Goal: Task Accomplishment & Management: Manage account settings

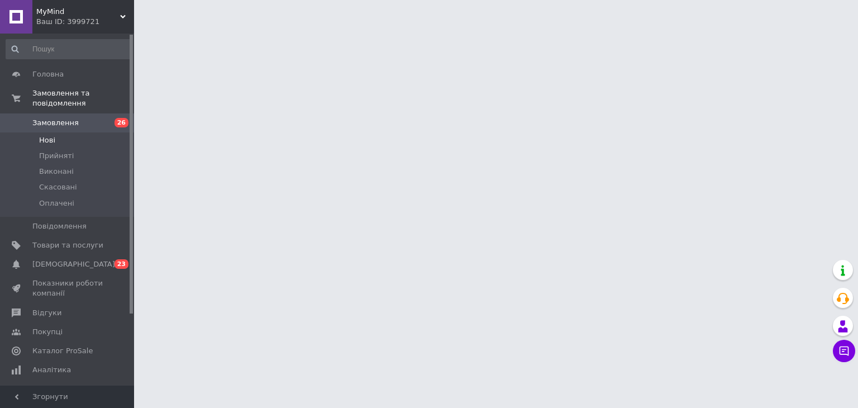
click at [111, 132] on li "Нові" at bounding box center [68, 140] width 137 height 16
click at [106, 259] on span "0 23" at bounding box center [118, 264] width 31 height 10
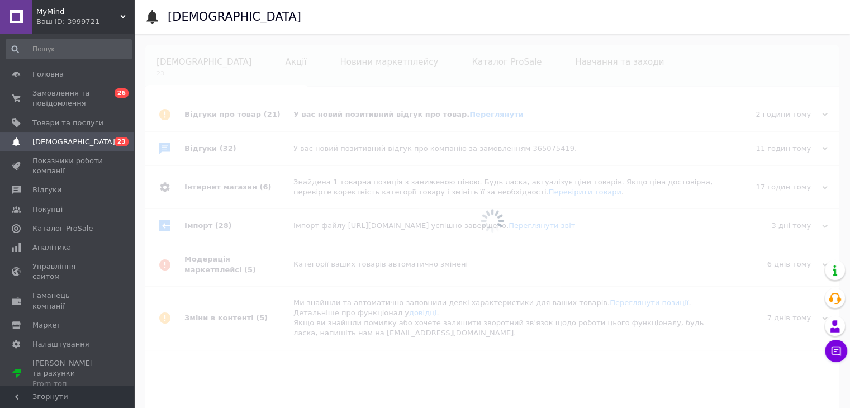
scroll to position [0, 7]
click at [121, 96] on span "26" at bounding box center [122, 92] width 14 height 9
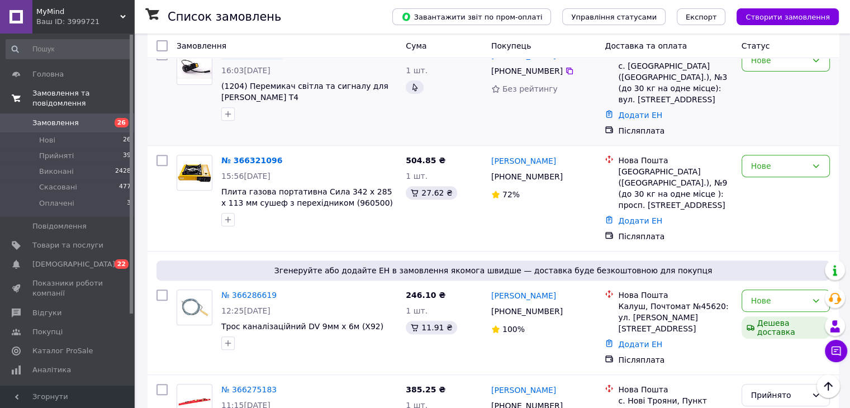
scroll to position [447, 0]
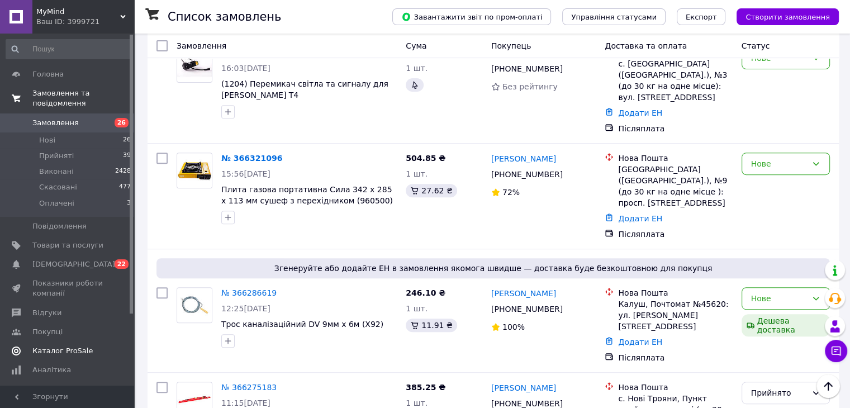
click at [102, 346] on span "Каталог ProSale" at bounding box center [67, 351] width 71 height 10
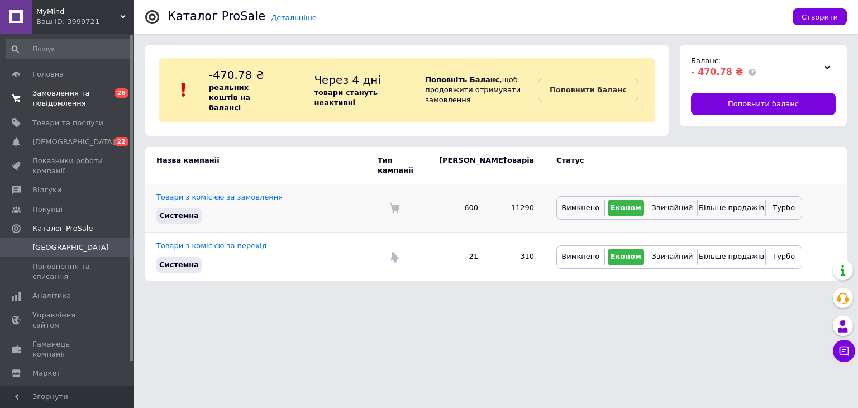
click at [245, 184] on td "Товари з комісією за замовлення [PERSON_NAME]" at bounding box center [261, 208] width 232 height 49
click at [248, 193] on link "Товари з комісією за замовлення" at bounding box center [219, 197] width 126 height 8
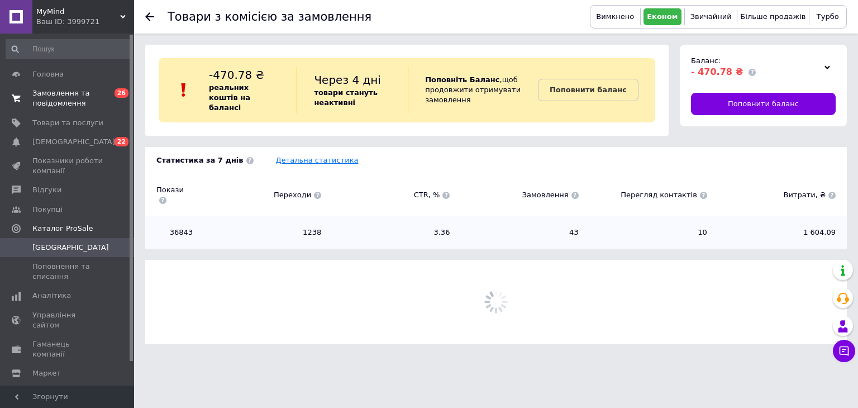
click at [295, 156] on link "Детальна статистика" at bounding box center [317, 160] width 83 height 8
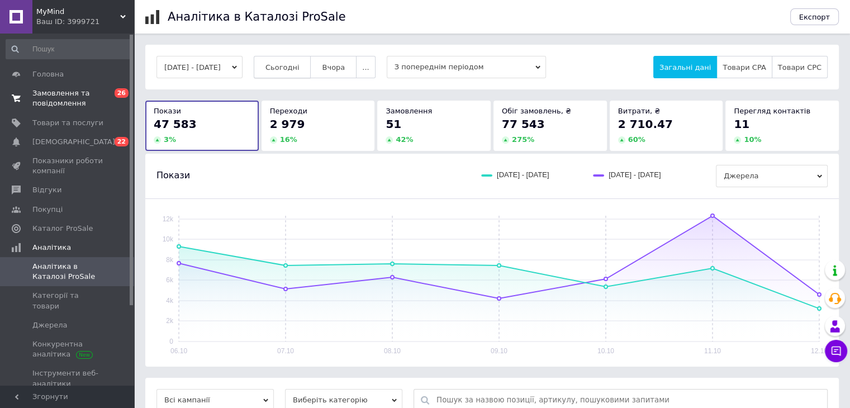
click at [311, 63] on button "Сьогодні" at bounding box center [283, 67] width 58 height 22
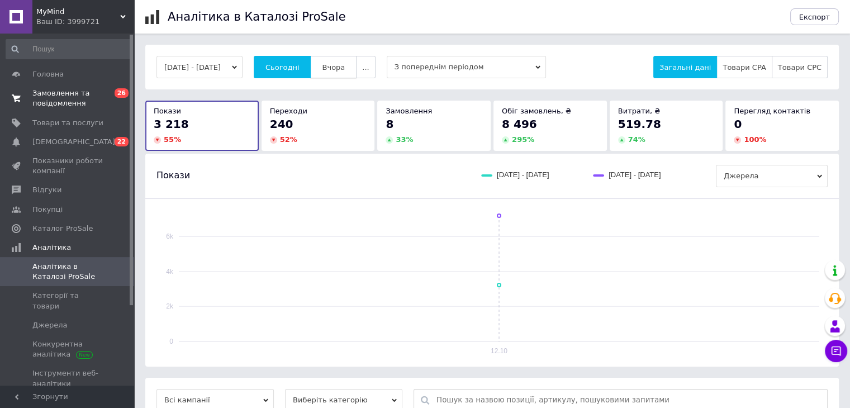
click at [344, 63] on span "Вчора" at bounding box center [333, 67] width 23 height 8
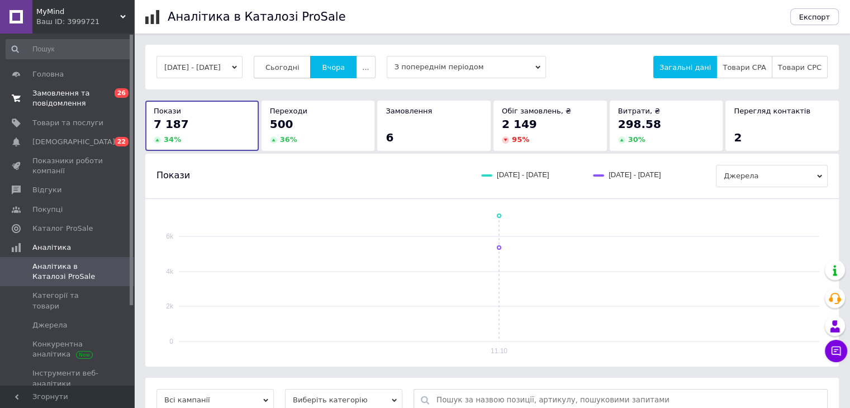
click at [282, 68] on button "Сьогодні" at bounding box center [283, 67] width 58 height 22
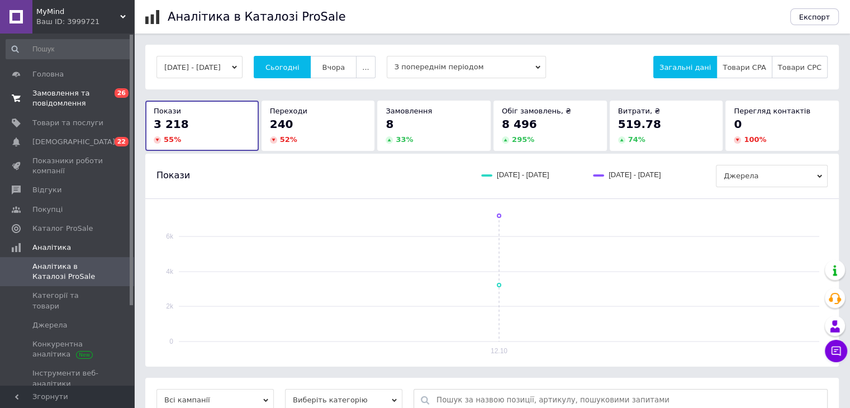
click at [109, 84] on link "Замовлення та повідомлення 0 26" at bounding box center [68, 98] width 137 height 29
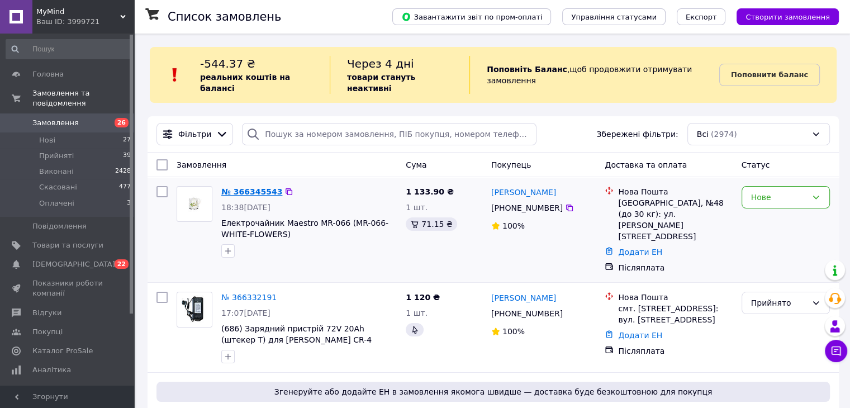
click at [255, 187] on link "№ 366345543" at bounding box center [251, 191] width 61 height 9
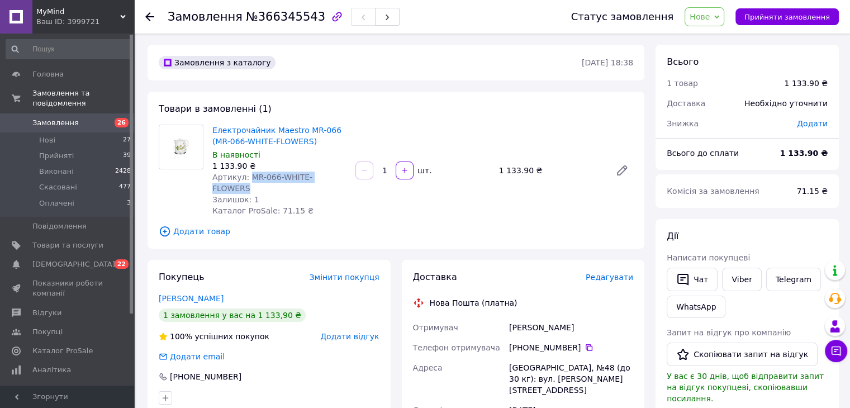
drag, startPoint x: 343, startPoint y: 180, endPoint x: 244, endPoint y: 182, distance: 98.9
click at [244, 182] on div "Артикул: MR-066-WHITE-FLOWERS" at bounding box center [279, 182] width 134 height 22
copy span "MR-066-WHITE-FLOWERS"
drag, startPoint x: 567, startPoint y: 313, endPoint x: 504, endPoint y: 318, distance: 62.7
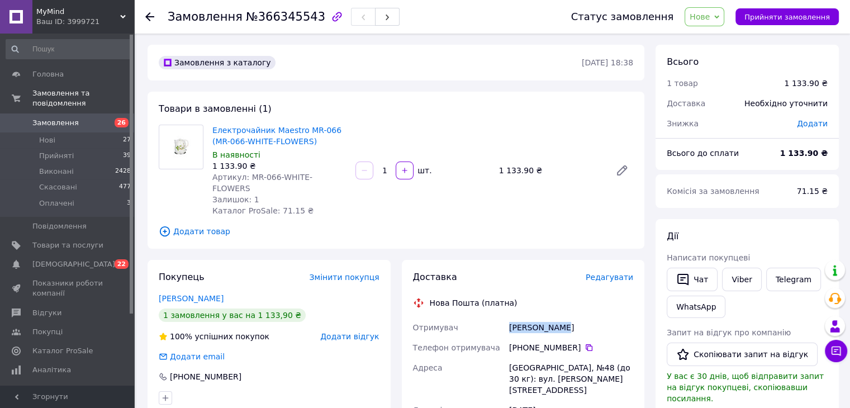
copy div "Отримувач [PERSON_NAME]"
click at [584, 343] on icon at bounding box center [588, 347] width 9 height 9
drag, startPoint x: 309, startPoint y: 145, endPoint x: 213, endPoint y: 128, distance: 98.1
click at [213, 128] on span "Електрочайник Maestro MR-066 (MR-066-WHITE-FLOWERS)" at bounding box center [279, 136] width 134 height 22
copy link "Електрочайник Maestro MR-066 (MR-066-WHITE-FLOWERS)"
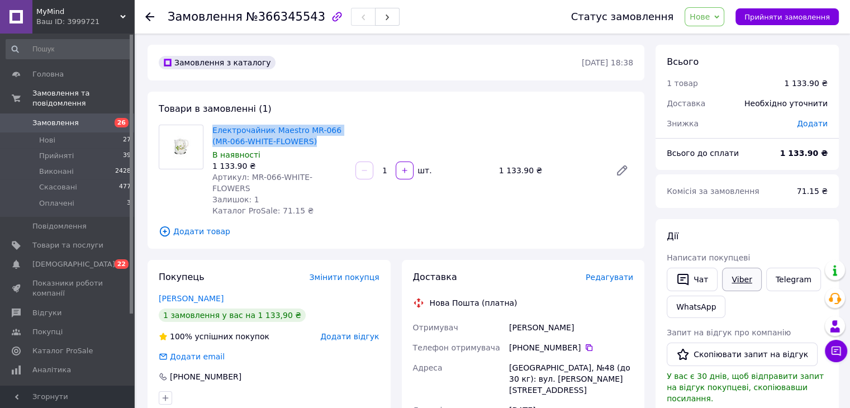
click at [729, 278] on link "Viber" at bounding box center [741, 279] width 39 height 23
click at [530, 225] on span "Додати товар" at bounding box center [396, 231] width 474 height 12
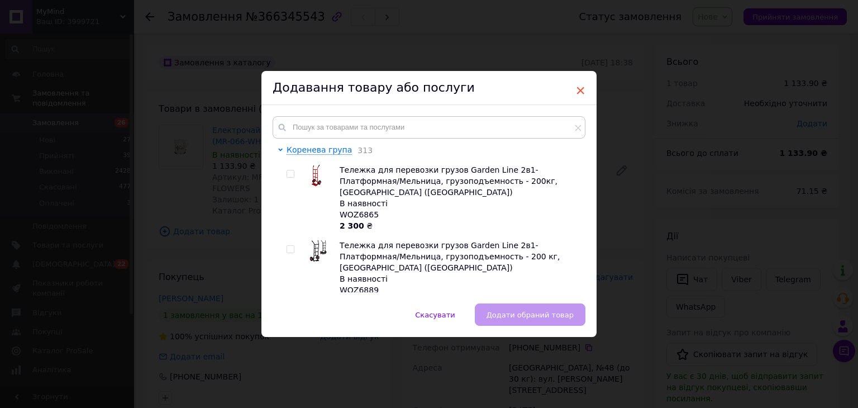
click at [579, 91] on span "×" at bounding box center [580, 90] width 10 height 19
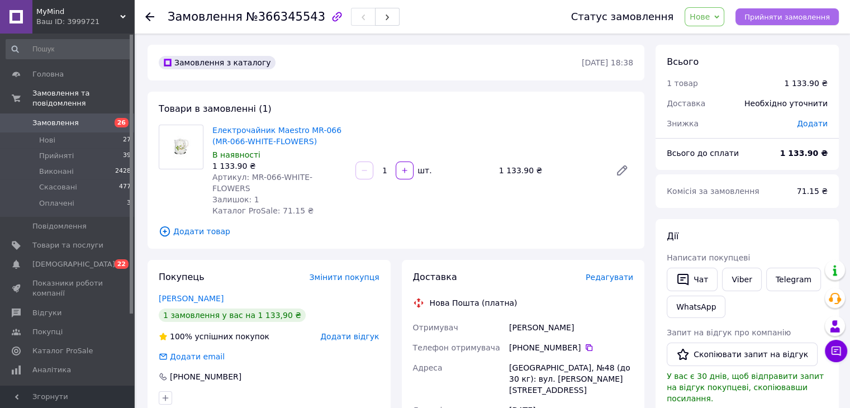
click at [776, 8] on button "Прийняти замовлення" at bounding box center [786, 16] width 103 height 17
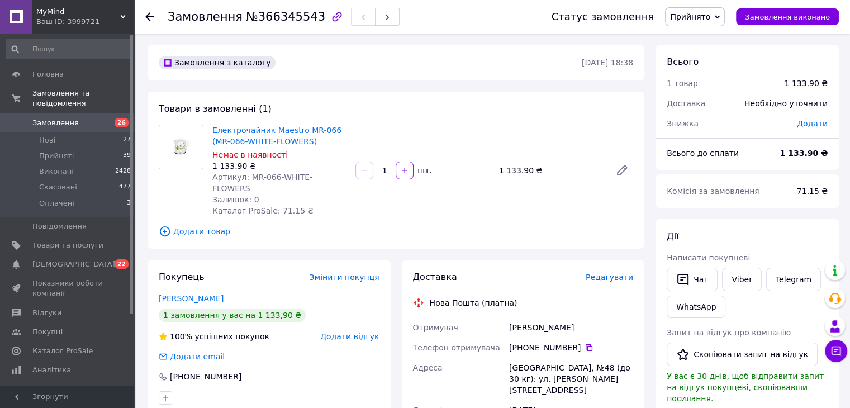
click at [150, 14] on icon at bounding box center [149, 16] width 9 height 9
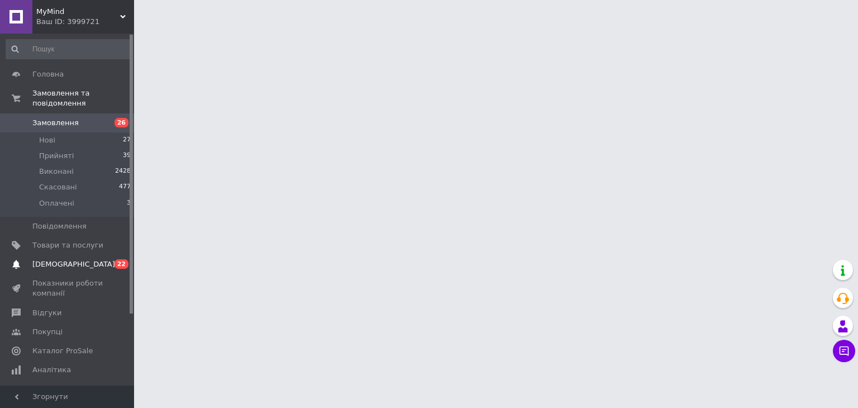
click at [100, 255] on link "Сповіщення 0 22" at bounding box center [68, 264] width 137 height 19
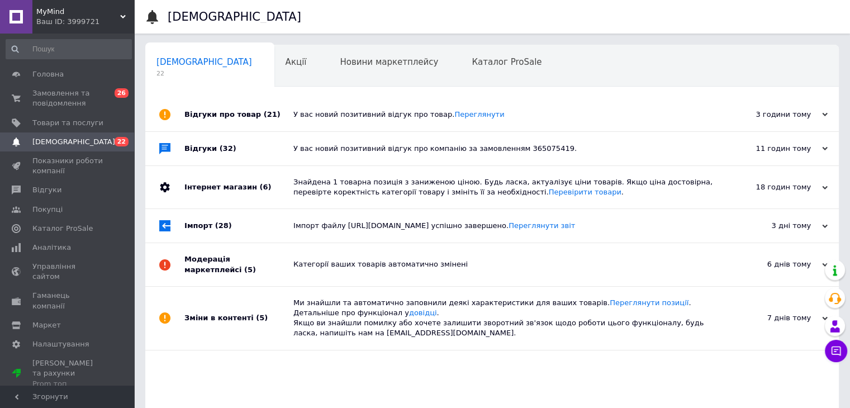
click at [107, 98] on span "0 26" at bounding box center [118, 98] width 31 height 20
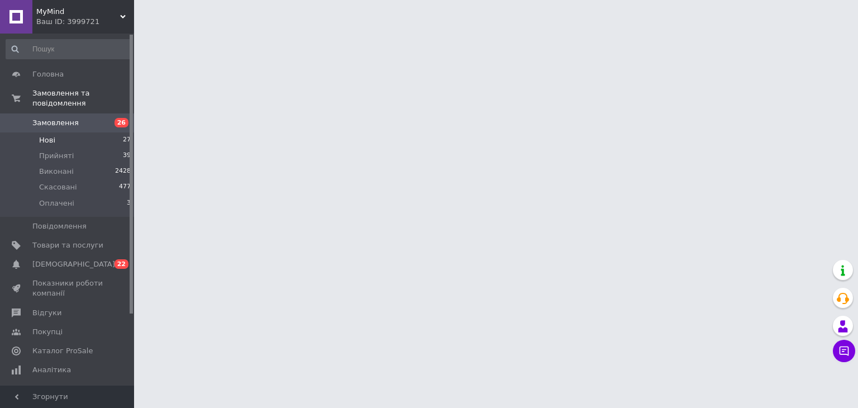
click at [104, 132] on li "Нові 27" at bounding box center [68, 140] width 137 height 16
click at [103, 132] on li "Нові 27" at bounding box center [68, 140] width 137 height 16
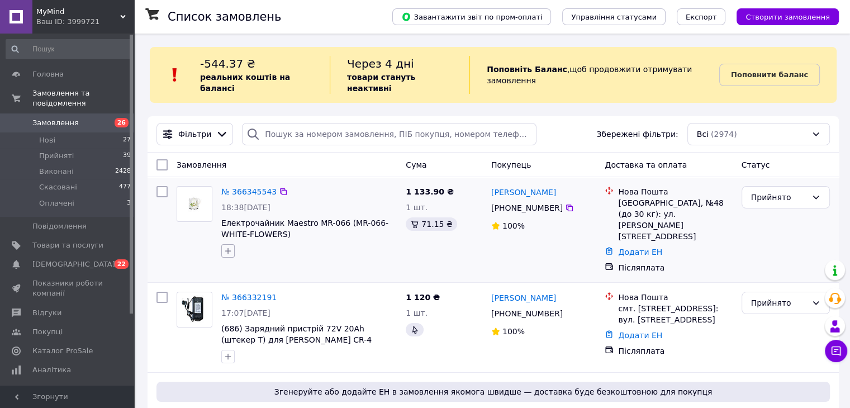
click at [224, 246] on icon "button" at bounding box center [227, 250] width 9 height 9
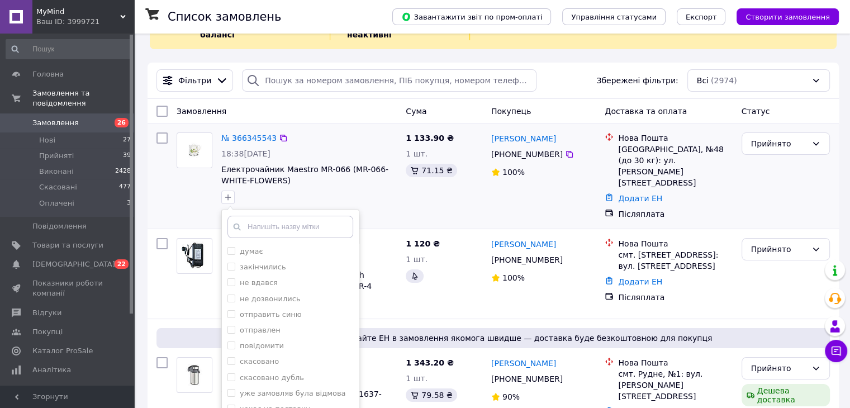
scroll to position [168, 0]
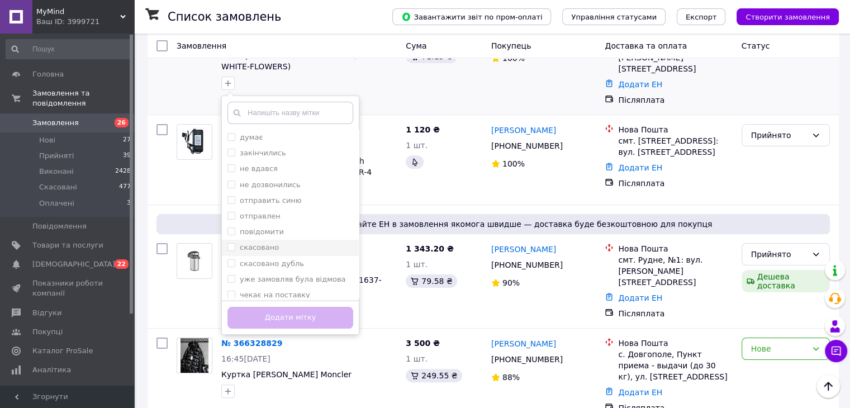
drag, startPoint x: 230, startPoint y: 206, endPoint x: 241, endPoint y: 232, distance: 28.0
click at [231, 212] on input "отправлен" at bounding box center [230, 215] width 7 height 7
checkbox input "true"
click at [287, 307] on button "Додати мітку" at bounding box center [290, 318] width 126 height 22
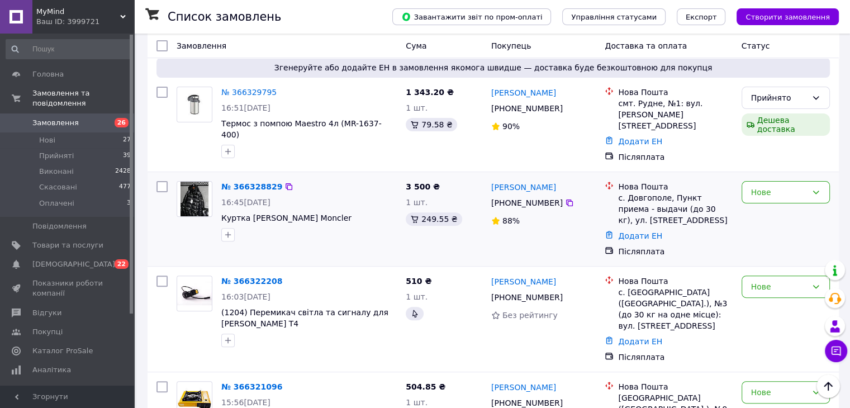
scroll to position [391, 0]
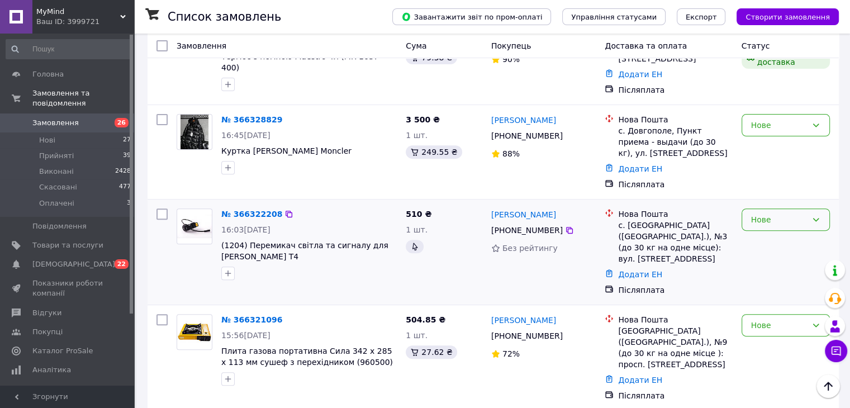
click at [798, 213] on div "Нове" at bounding box center [779, 219] width 56 height 12
click at [792, 203] on li "Прийнято" at bounding box center [784, 206] width 87 height 20
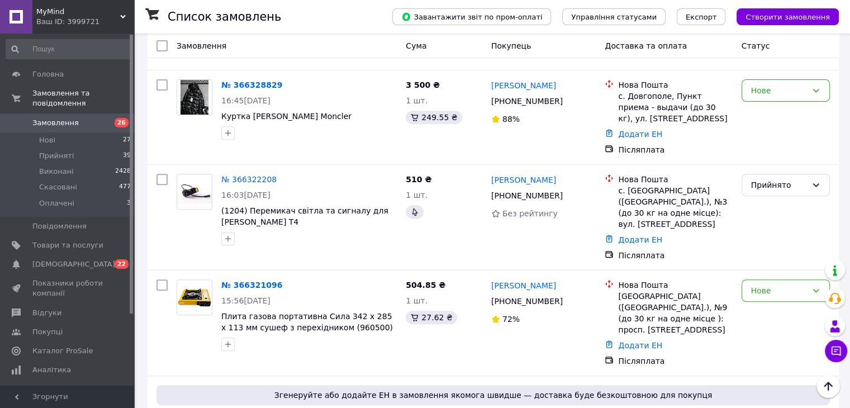
scroll to position [335, 0]
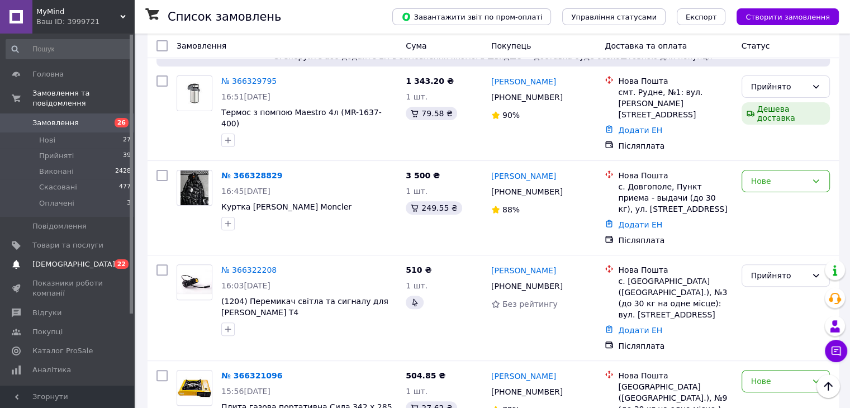
click at [103, 259] on span "0 22" at bounding box center [118, 264] width 31 height 10
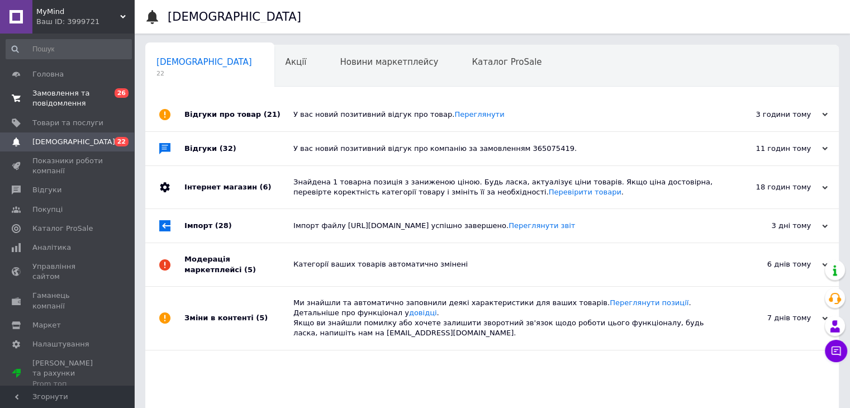
click at [109, 83] on link "Головна" at bounding box center [68, 74] width 137 height 19
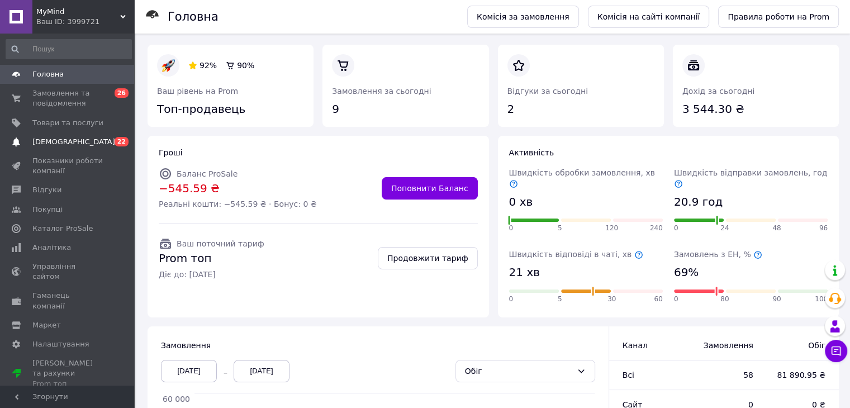
click at [121, 139] on span "22" at bounding box center [122, 141] width 14 height 9
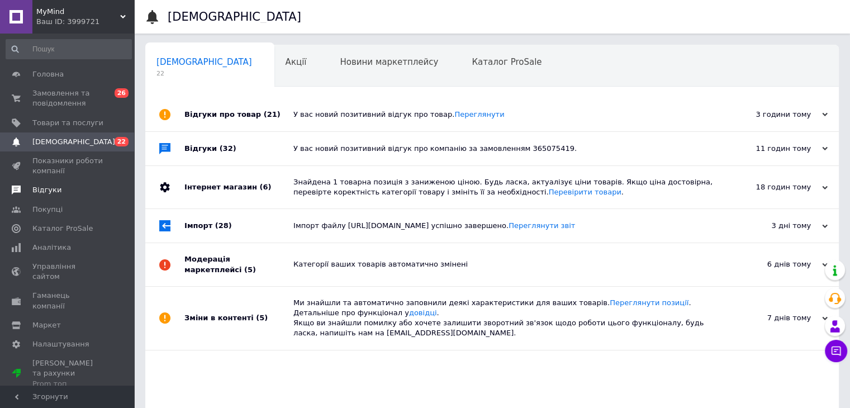
click at [66, 186] on span "Відгуки" at bounding box center [67, 190] width 71 height 10
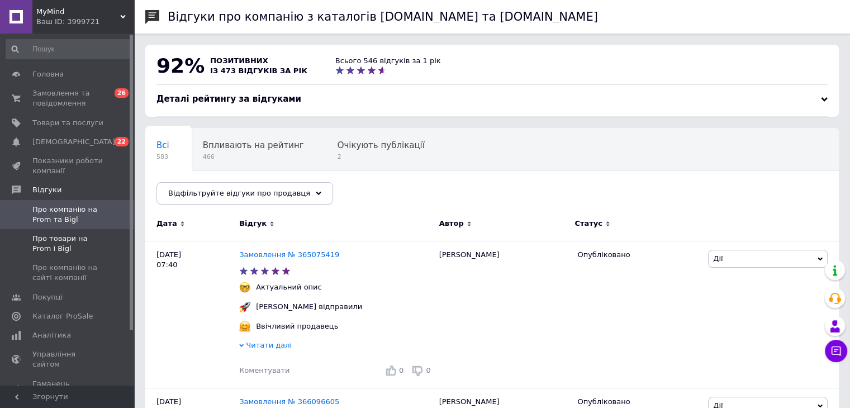
click at [104, 236] on span at bounding box center [118, 243] width 31 height 20
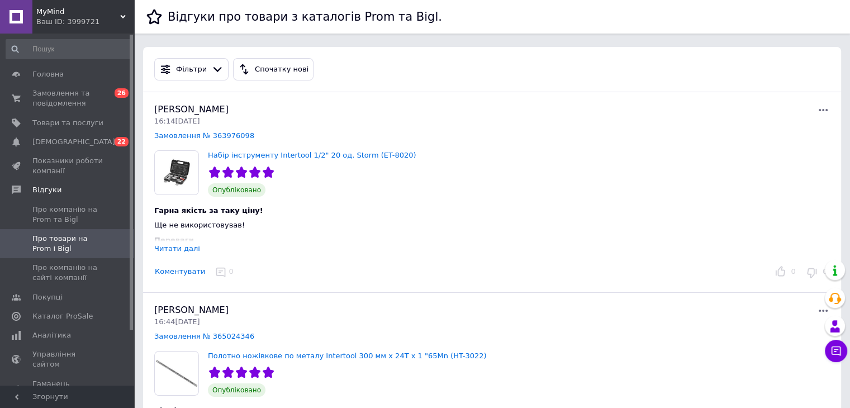
click at [182, 244] on div "Читати далі" at bounding box center [177, 248] width 46 height 8
